Goal: Transaction & Acquisition: Book appointment/travel/reservation

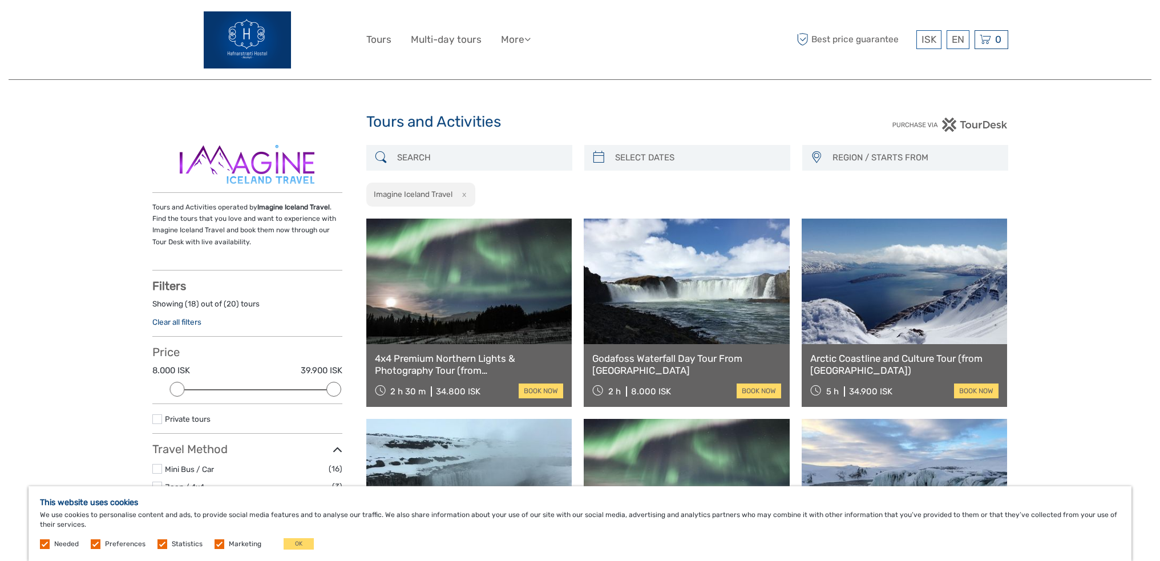
select select
type input "05/10/2025"
click at [629, 152] on input "search" at bounding box center [698, 158] width 174 height 20
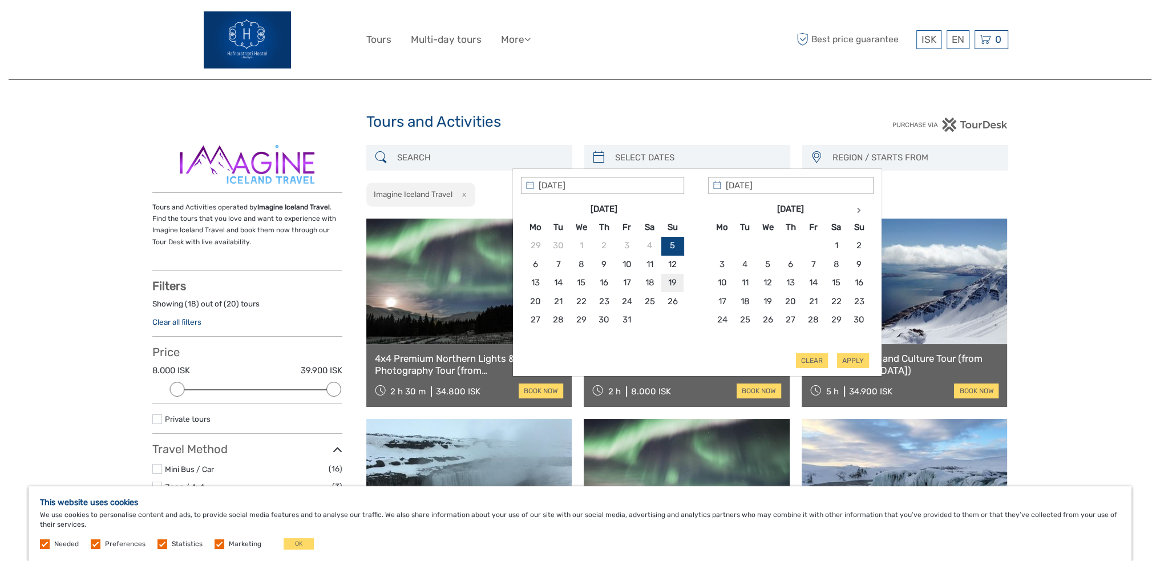
type input "19/10/2025"
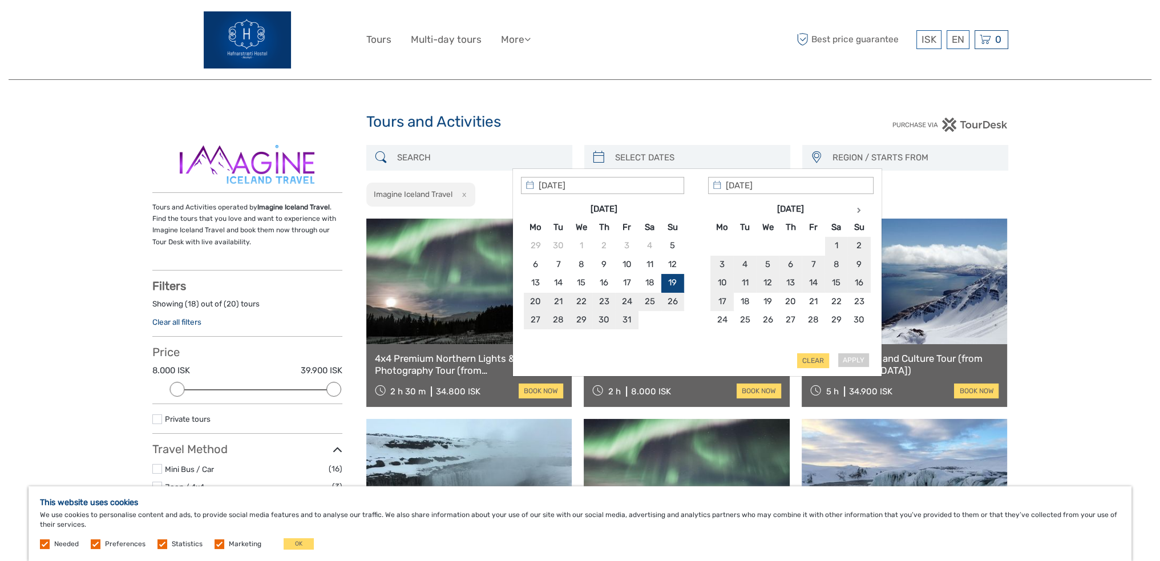
type input "19/10/2025"
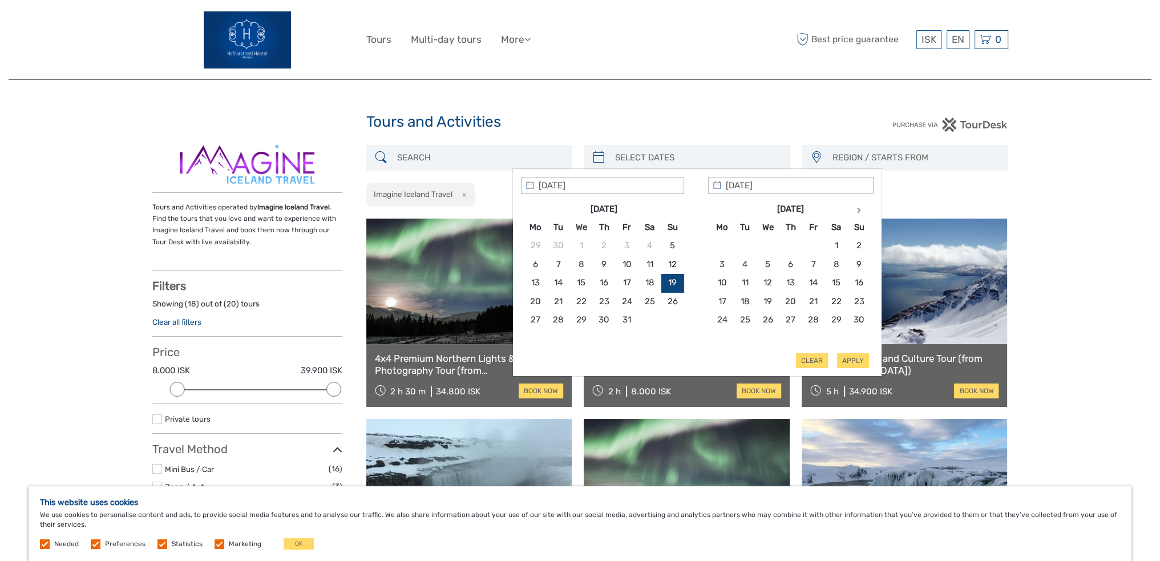
type input "19/10/2025"
click at [851, 361] on button "Apply" at bounding box center [853, 360] width 32 height 15
type input "19/10/2025 - 19/10/2025"
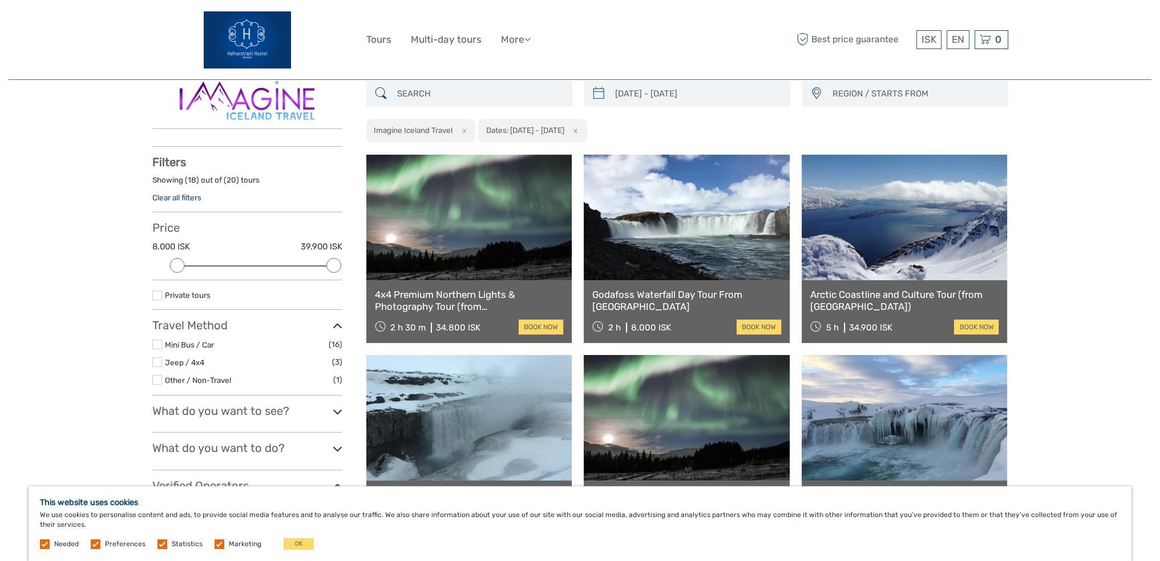
scroll to position [64, 0]
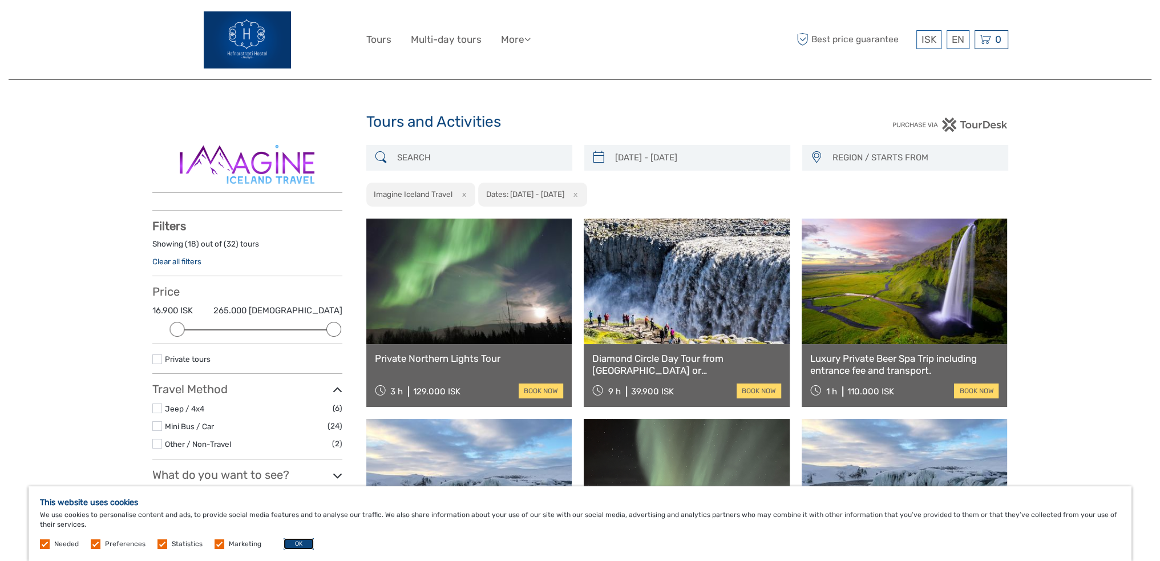
click at [297, 547] on button "OK" at bounding box center [299, 543] width 30 height 11
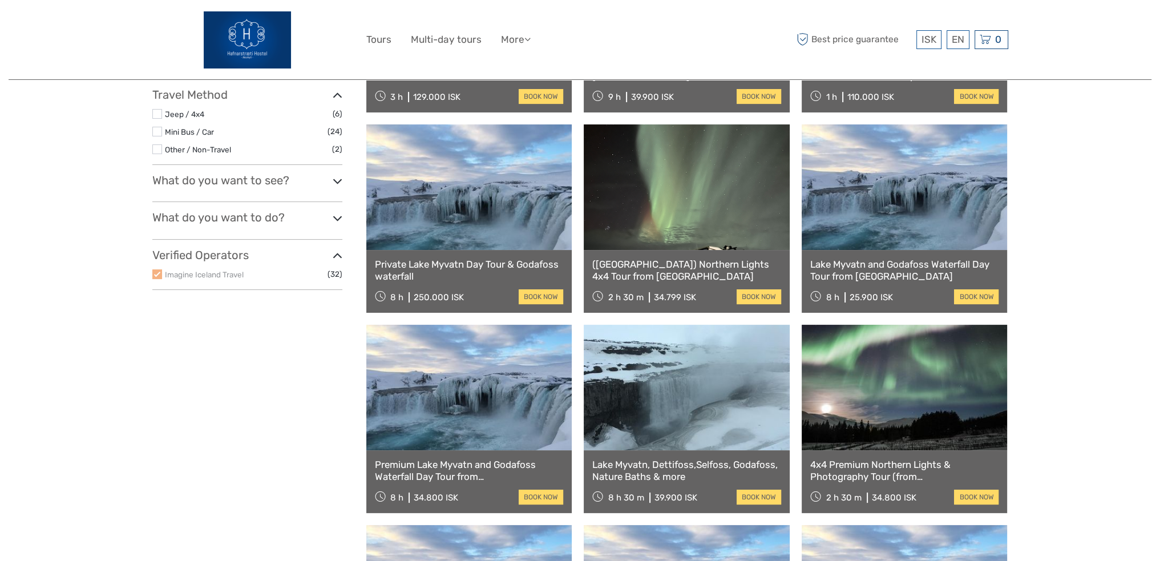
scroll to position [342, 0]
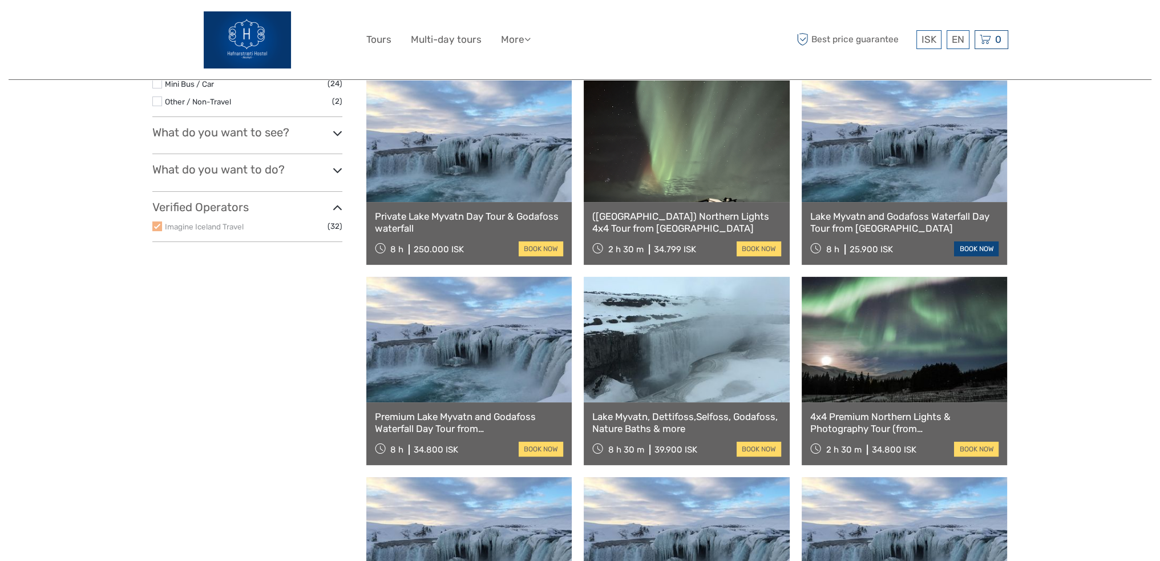
click at [976, 251] on link "book now" at bounding box center [976, 248] width 45 height 15
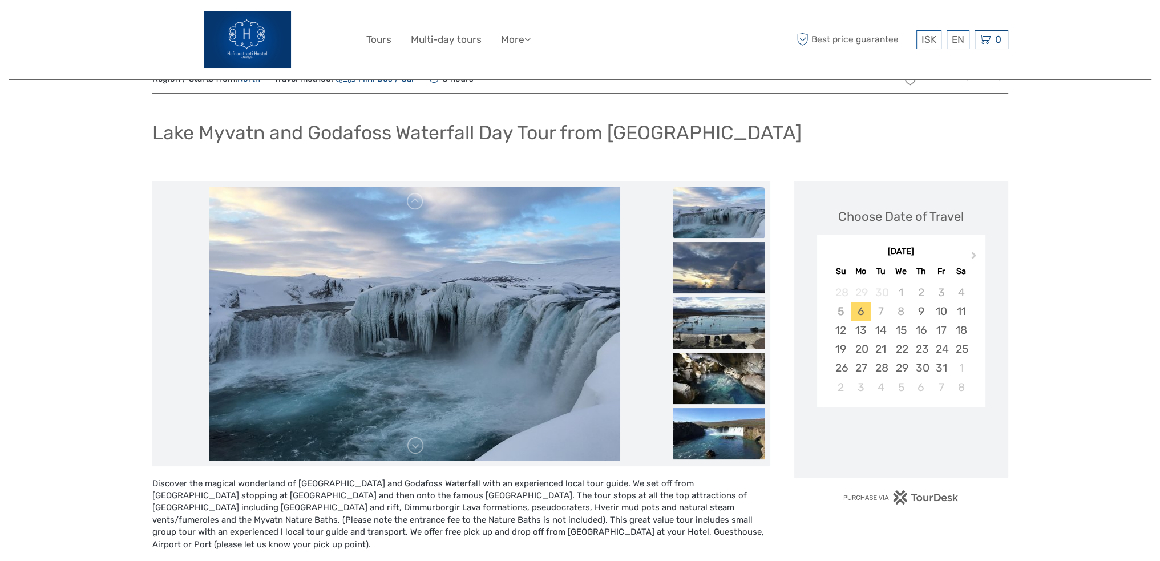
scroll to position [171, 0]
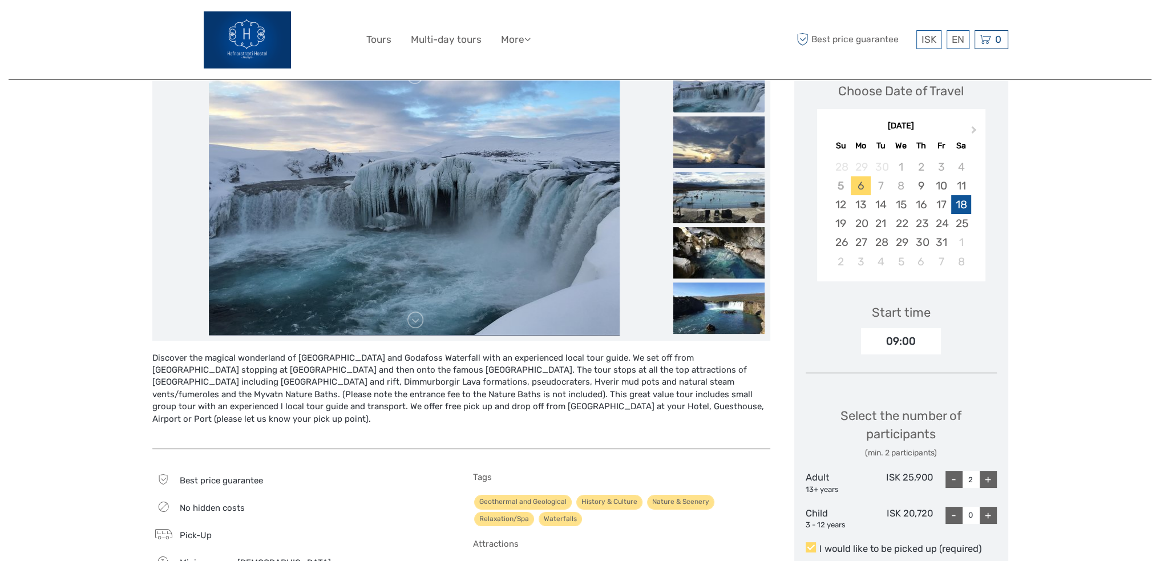
click at [956, 207] on div "18" at bounding box center [961, 204] width 20 height 19
